Goal: Navigation & Orientation: Locate item on page

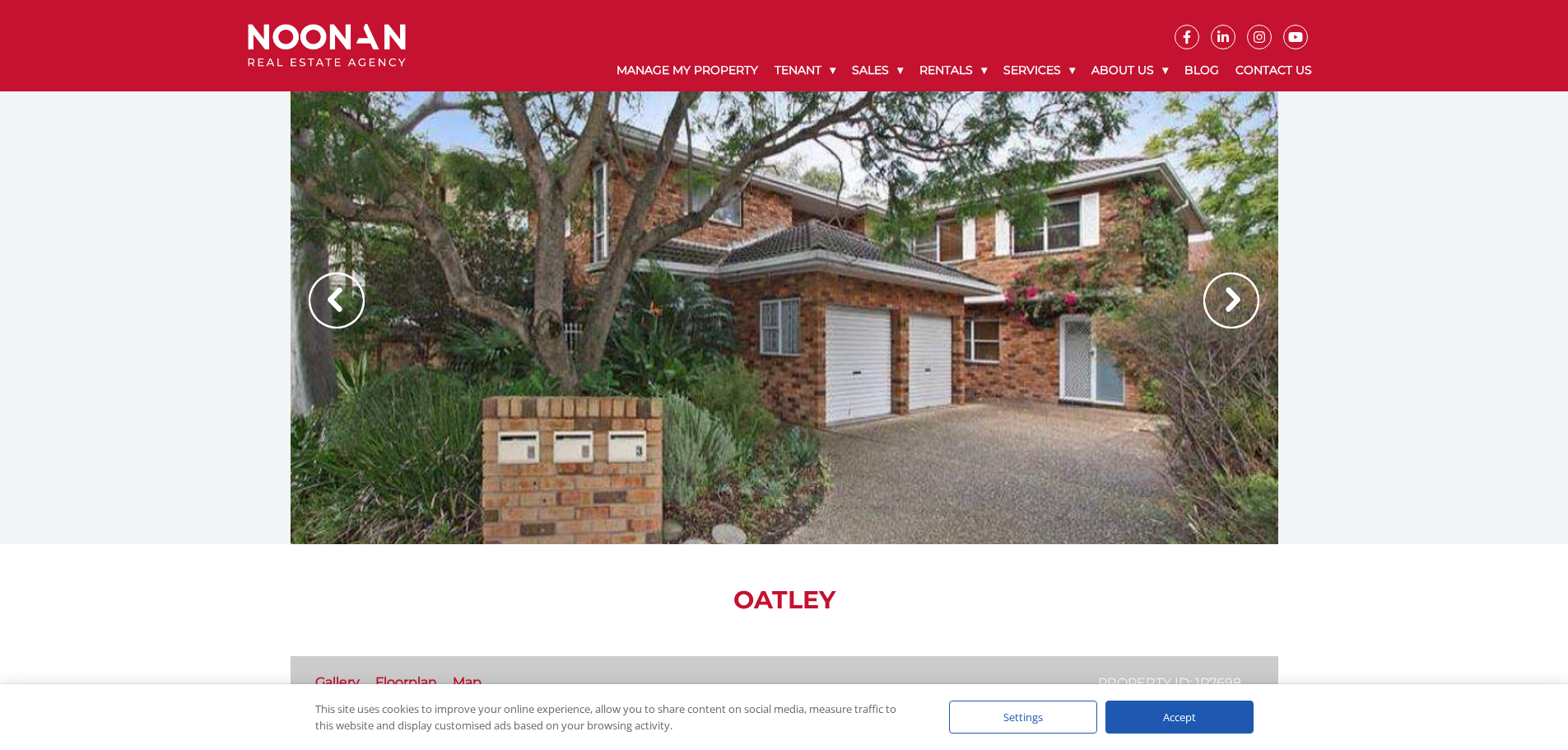
click at [1236, 301] on img at bounding box center [1231, 300] width 56 height 56
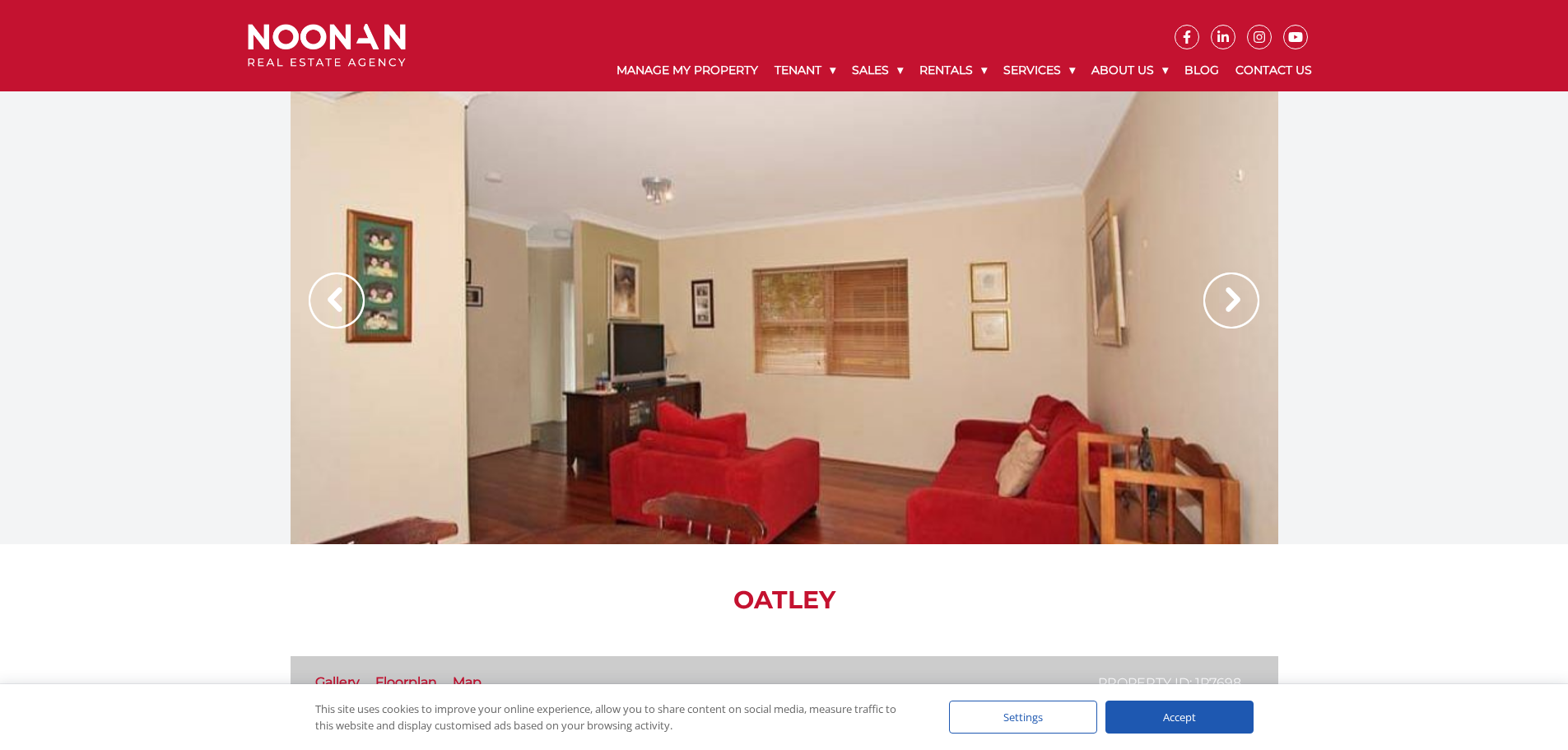
click at [1236, 301] on img at bounding box center [1231, 300] width 56 height 56
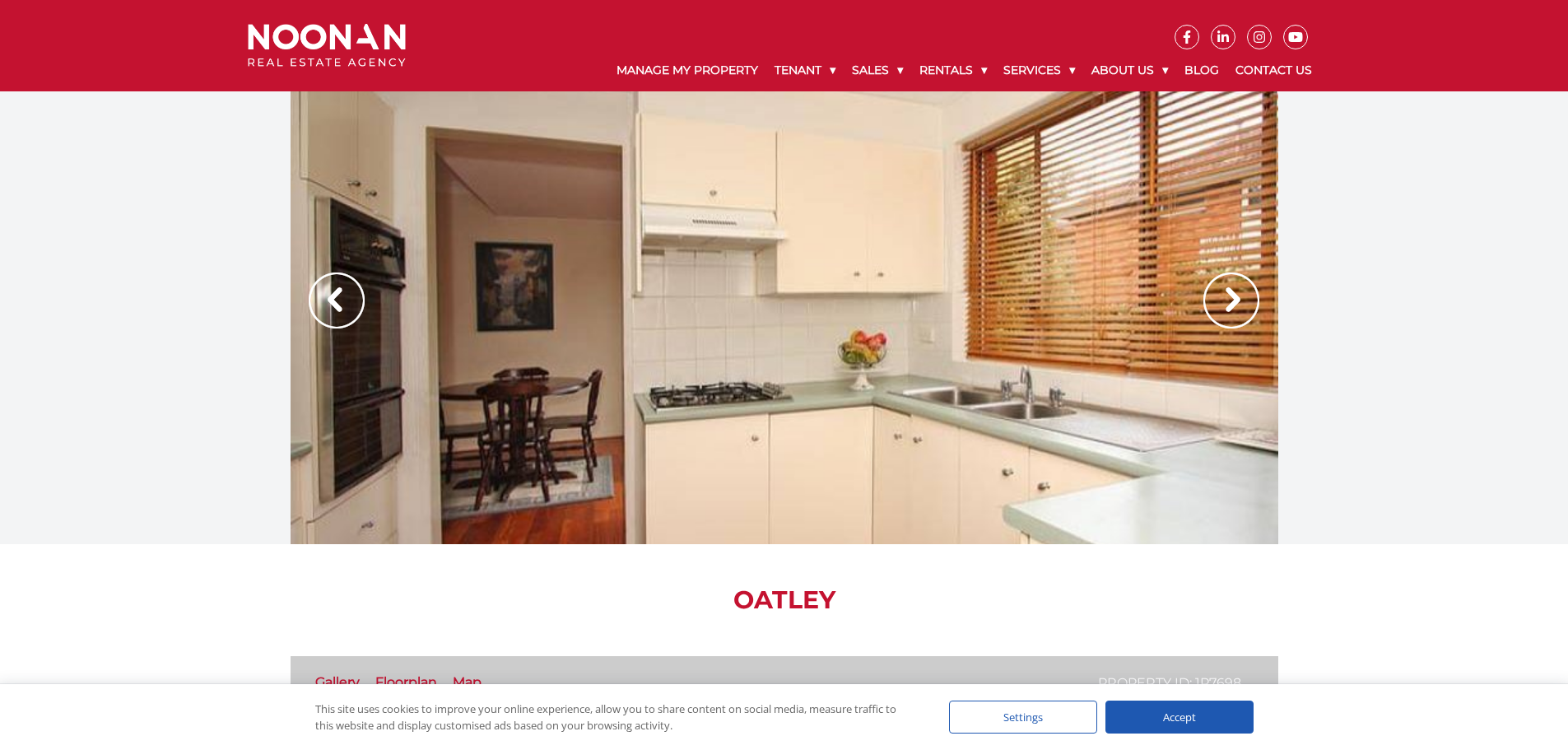
click at [1236, 301] on img at bounding box center [1231, 300] width 56 height 56
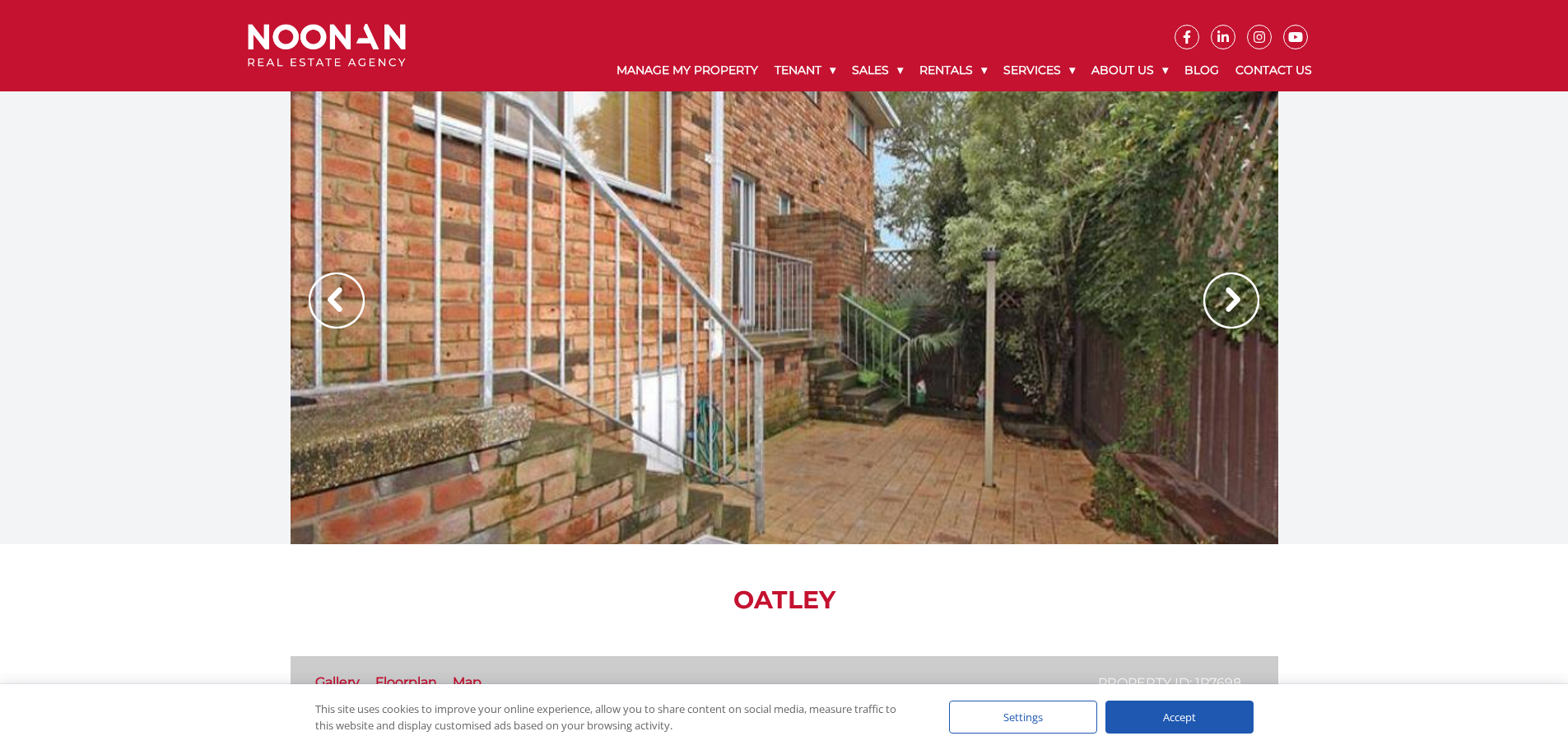
click at [1236, 301] on img at bounding box center [1231, 300] width 56 height 56
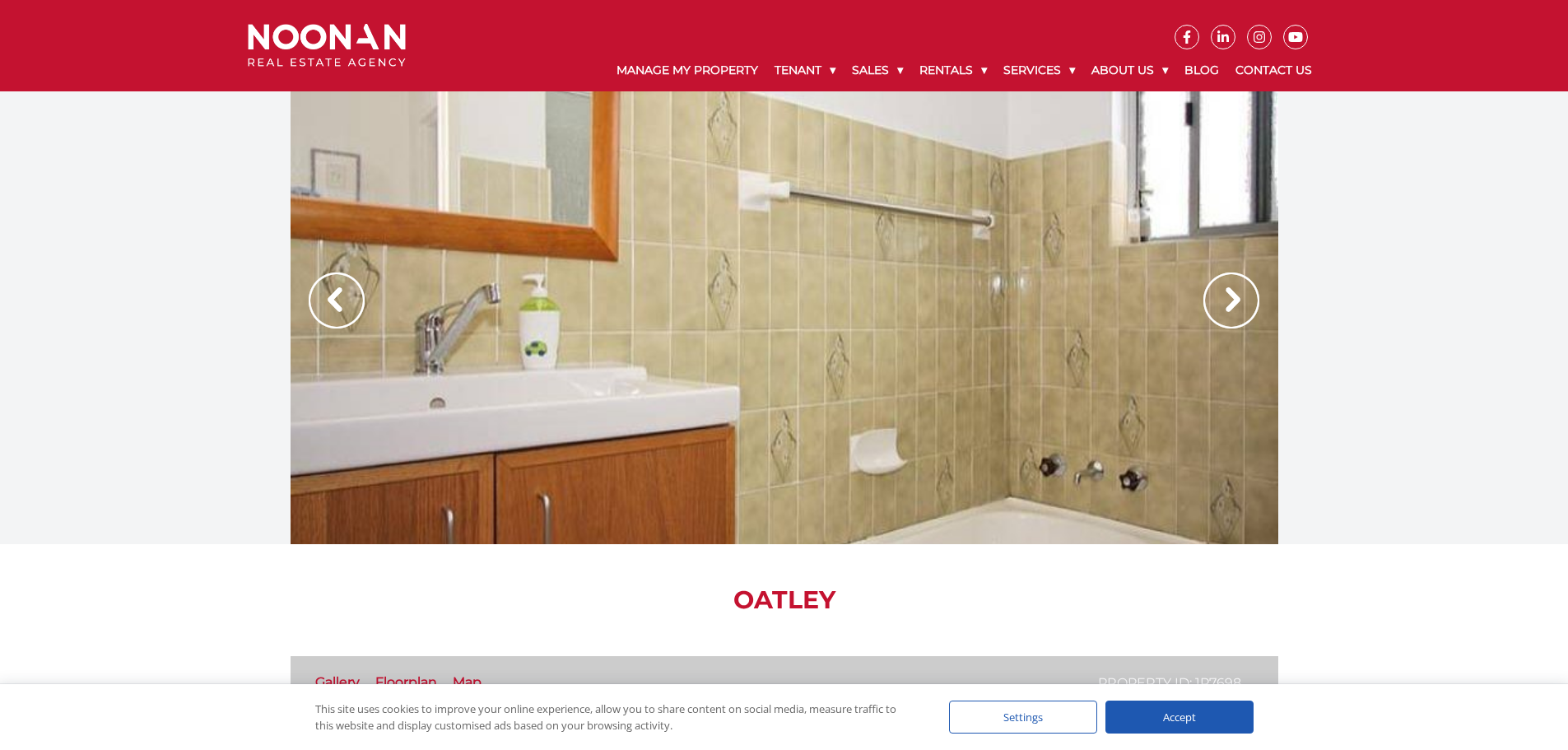
click at [330, 310] on img at bounding box center [337, 300] width 56 height 56
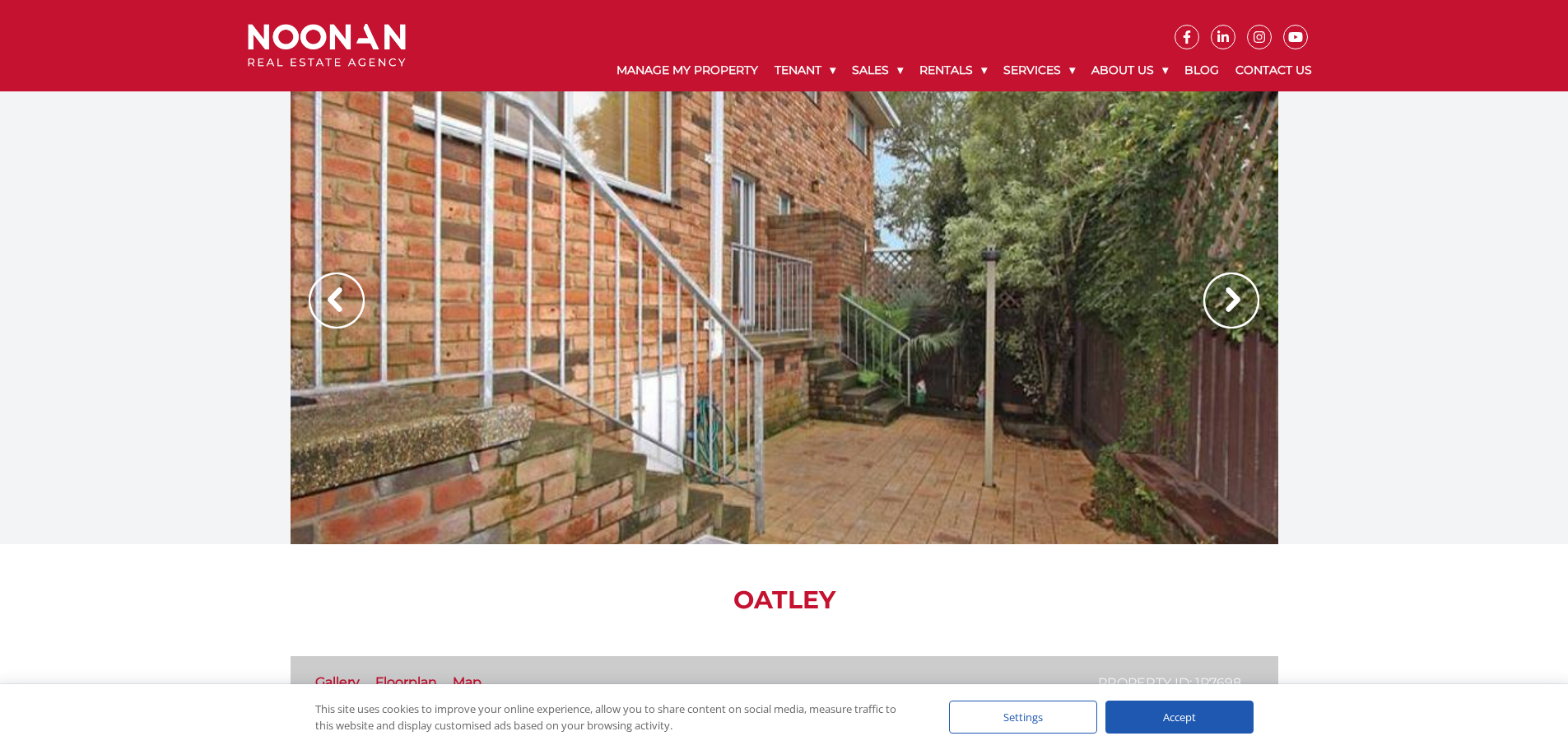
click at [1249, 297] on img at bounding box center [1231, 300] width 56 height 56
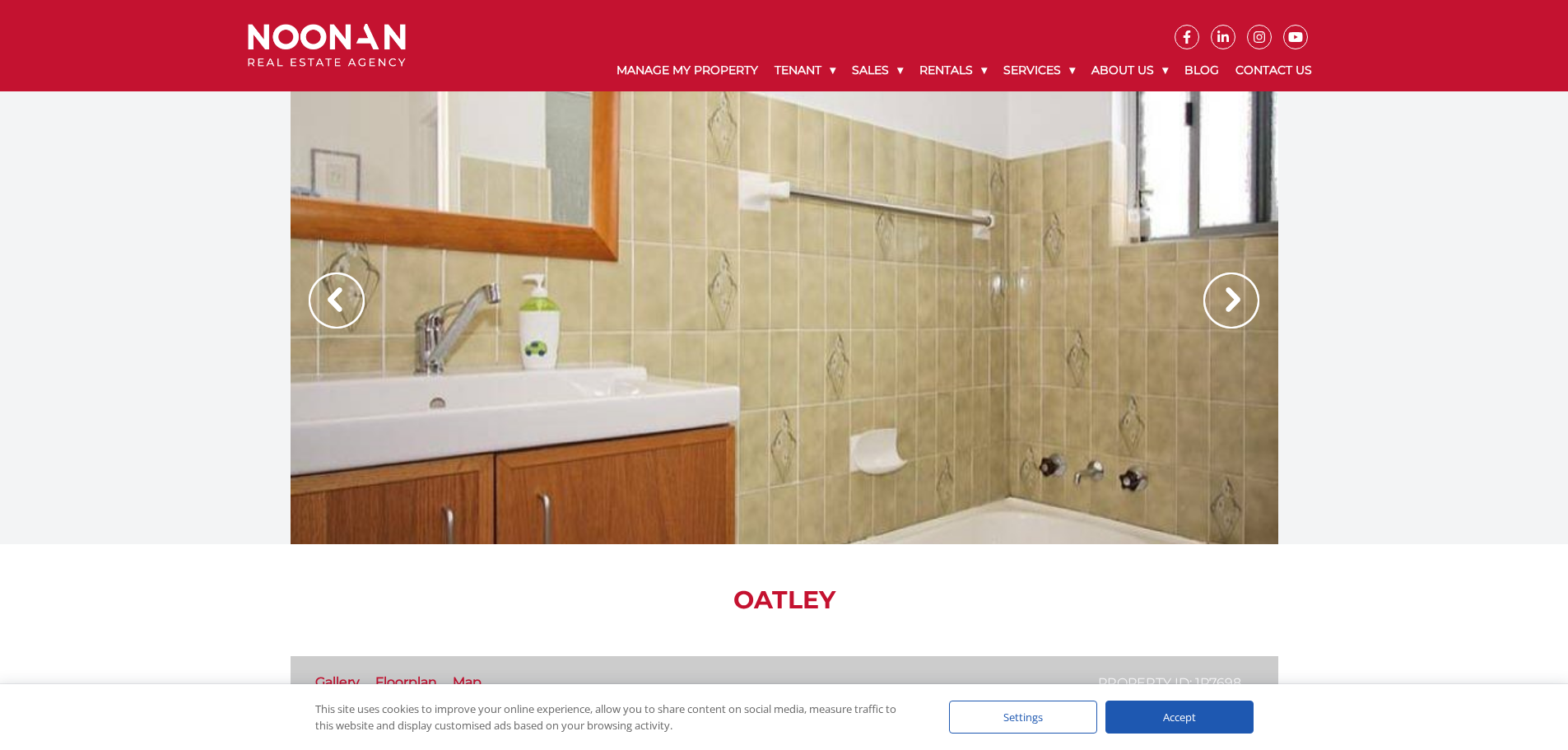
click at [1249, 297] on img at bounding box center [1231, 300] width 56 height 56
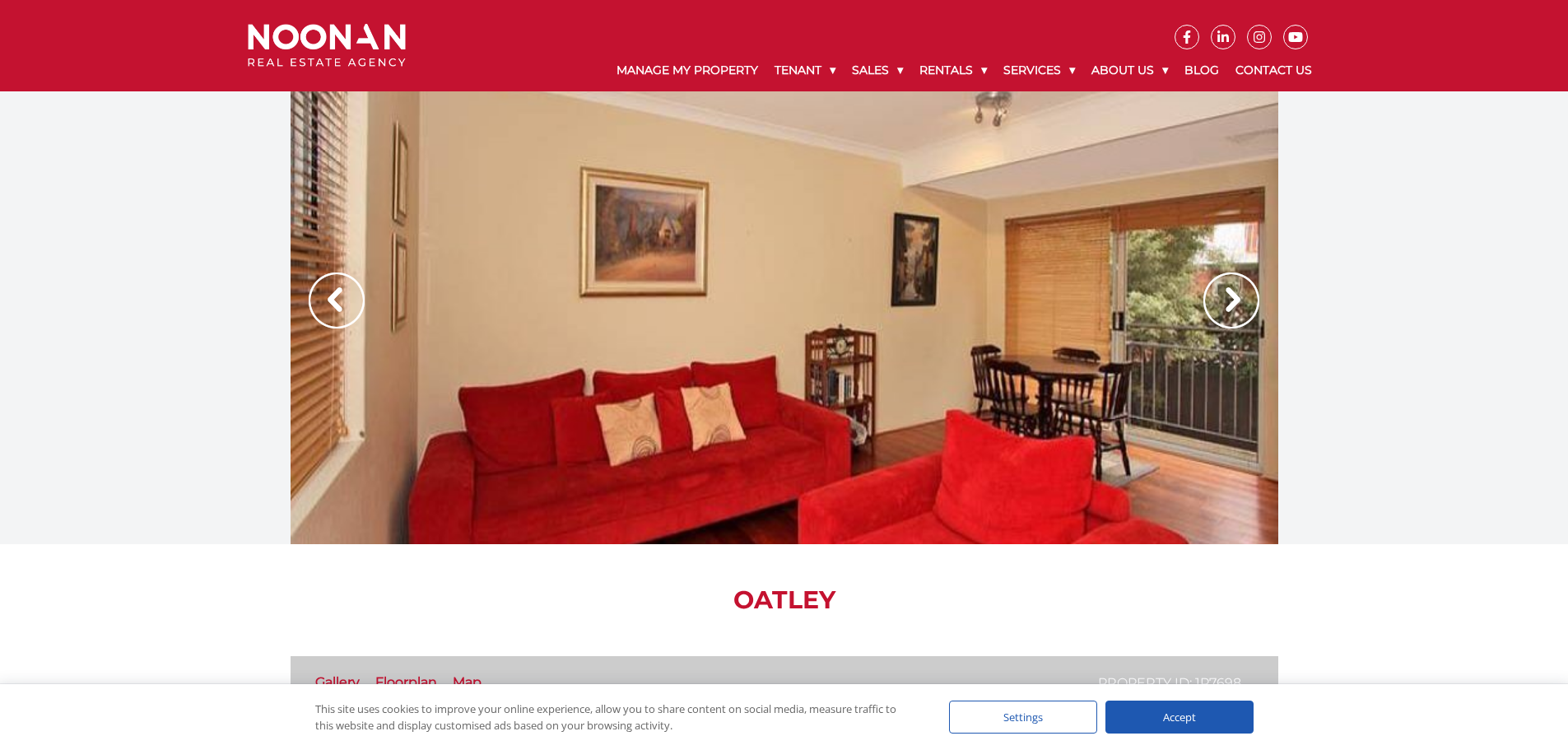
click at [1249, 297] on img at bounding box center [1231, 300] width 56 height 56
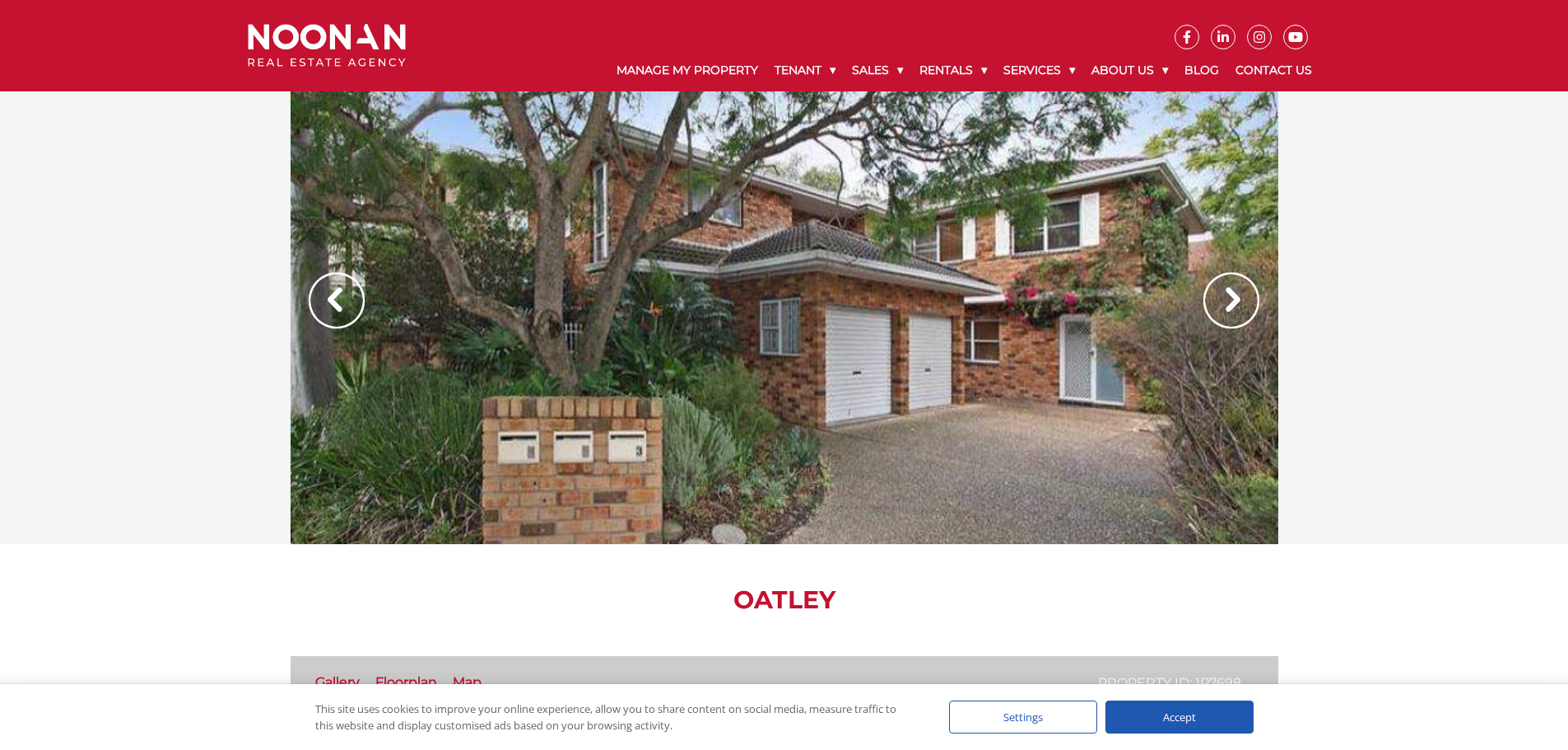
click at [1249, 297] on img at bounding box center [1231, 300] width 56 height 56
